Goal: Navigation & Orientation: Go to known website

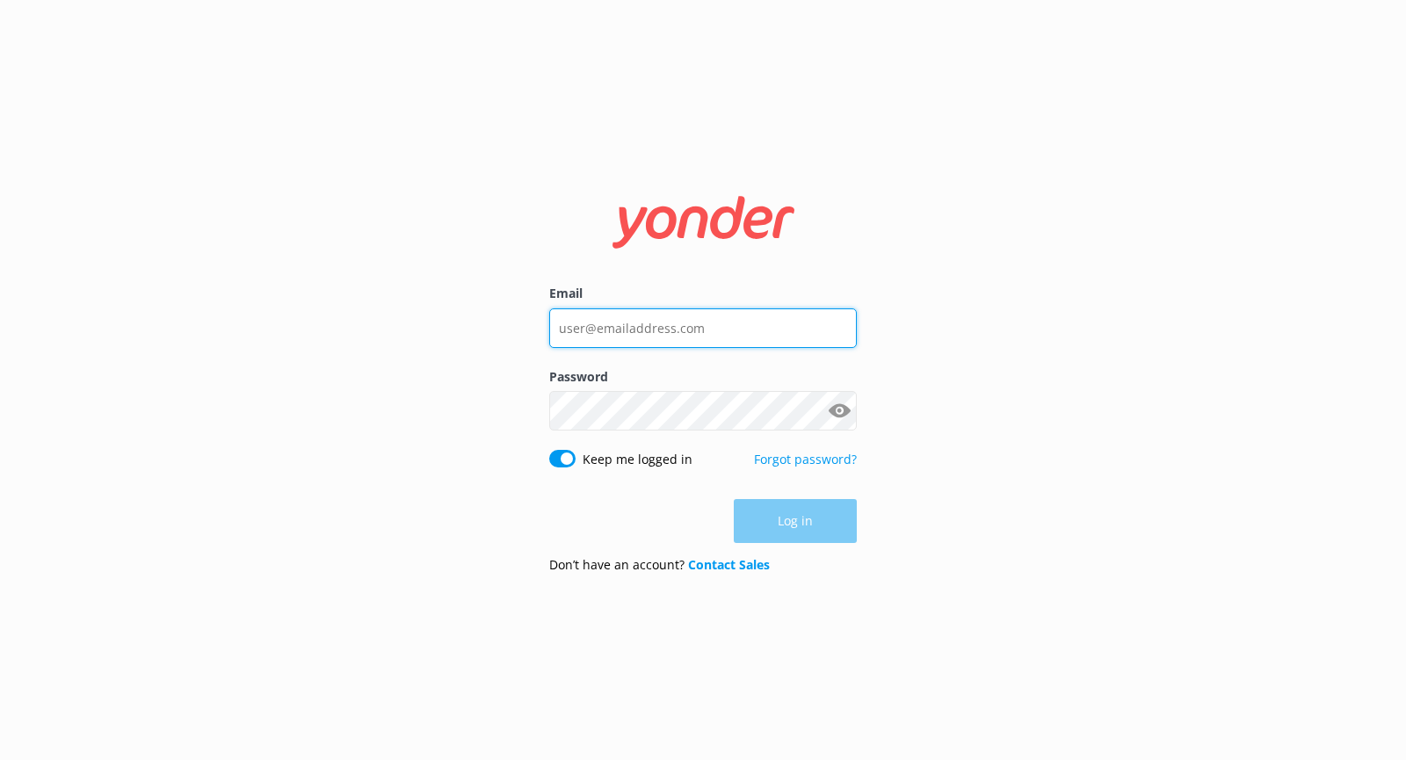
type input "[EMAIL_ADDRESS][DOMAIN_NAME]"
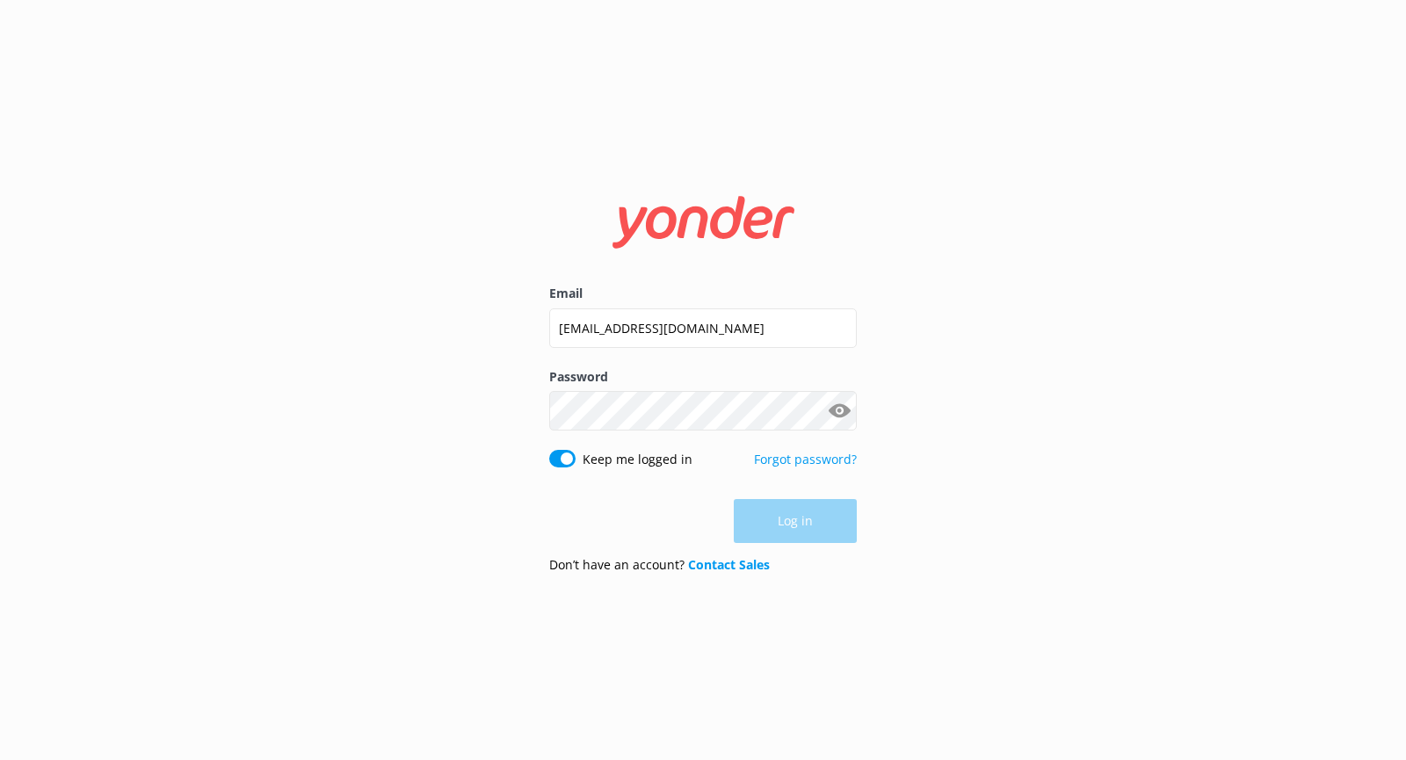
click at [806, 519] on div "Log in" at bounding box center [702, 521] width 307 height 44
click at [800, 511] on button "Log in" at bounding box center [795, 522] width 123 height 44
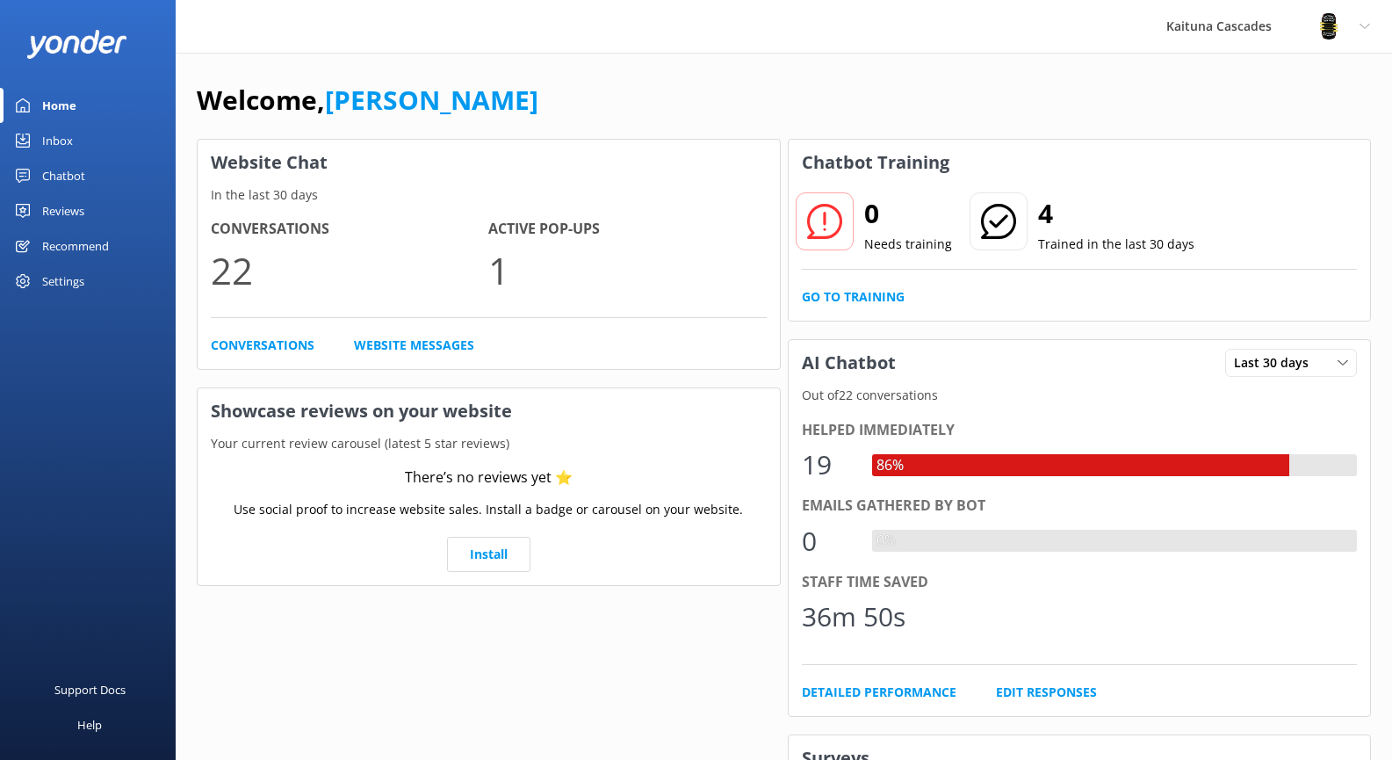
click at [1016, 232] on div at bounding box center [999, 221] width 58 height 58
drag, startPoint x: 994, startPoint y: 226, endPoint x: 914, endPoint y: 213, distance: 81.0
click at [994, 227] on use at bounding box center [997, 221] width 35 height 35
click at [837, 206] on icon at bounding box center [824, 221] width 35 height 35
click at [834, 222] on icon at bounding box center [824, 221] width 35 height 35
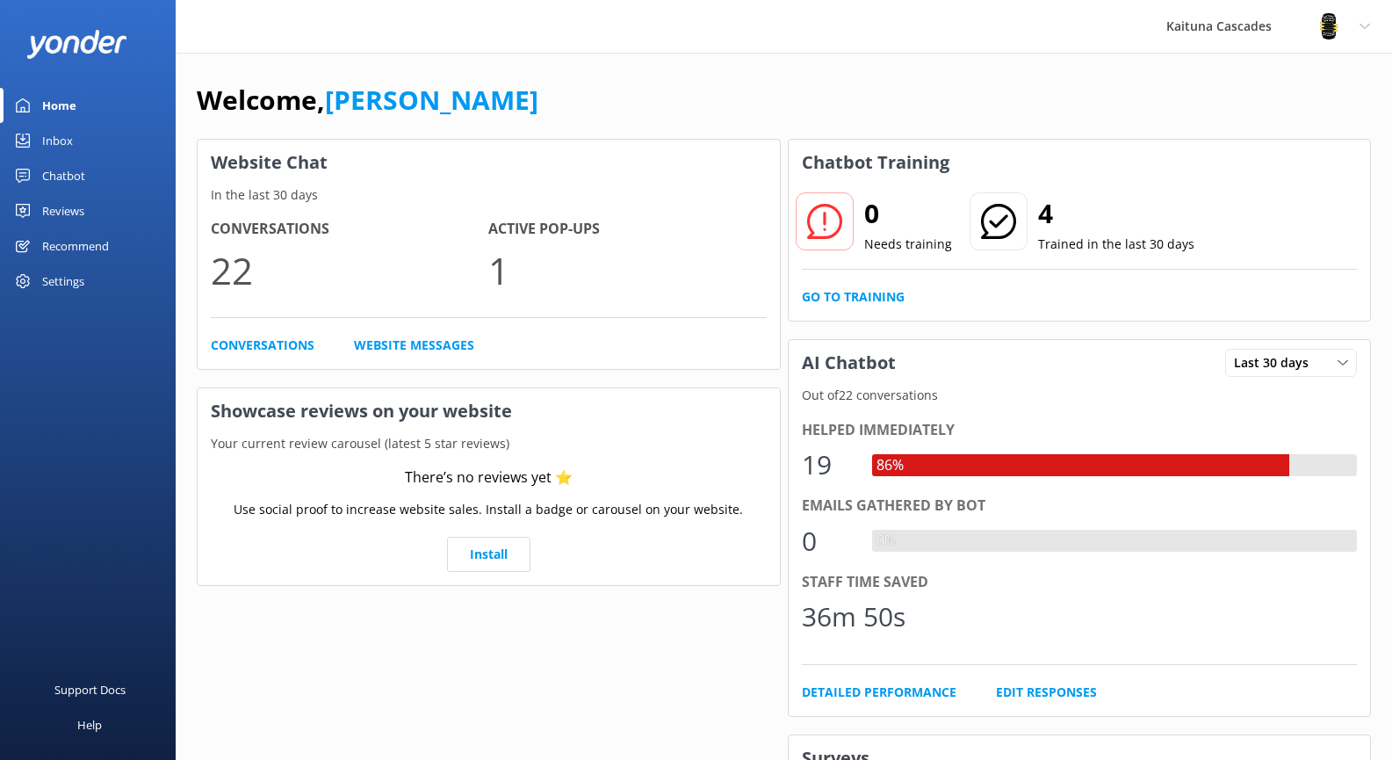
click at [963, 419] on div "Helped immediately" at bounding box center [1080, 430] width 556 height 23
click at [939, 501] on div "Emails gathered by bot" at bounding box center [1080, 506] width 556 height 23
